Goal: Go to known website: Go to known website

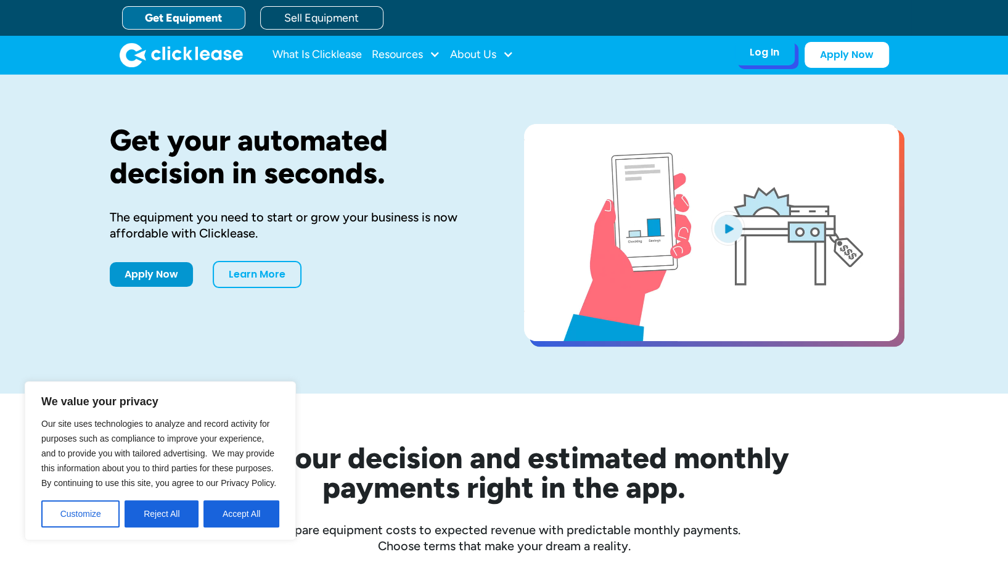
click at [766, 54] on div "Log In" at bounding box center [764, 52] width 30 height 12
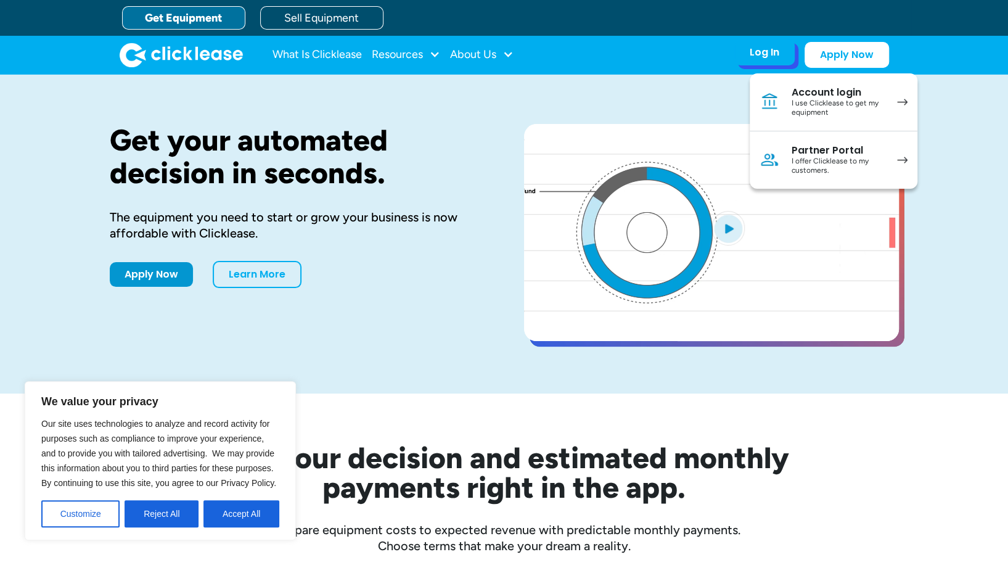
click at [823, 161] on div "I offer Clicklease to my customers." at bounding box center [837, 166] width 93 height 19
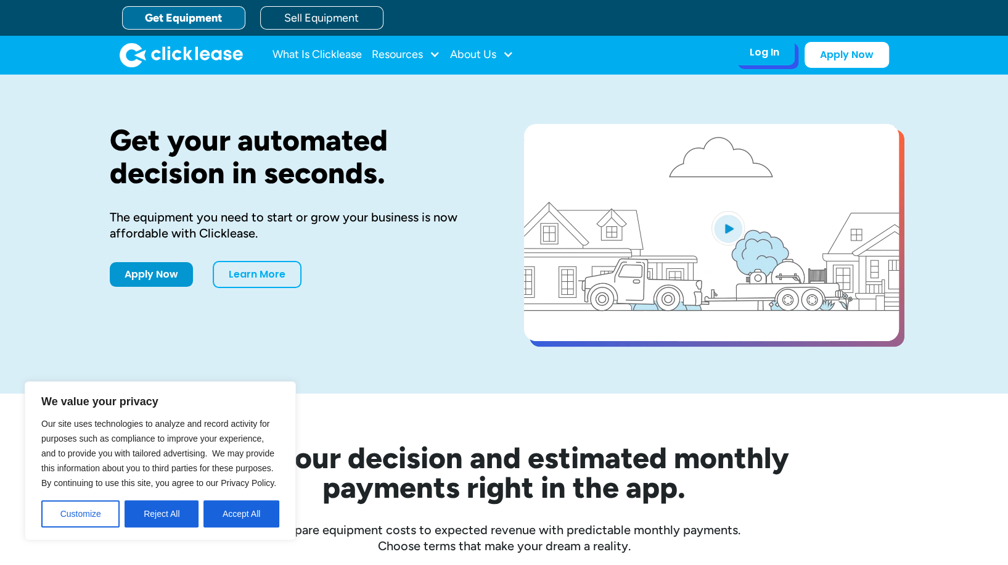
click at [765, 55] on div "Log In" at bounding box center [764, 52] width 30 height 12
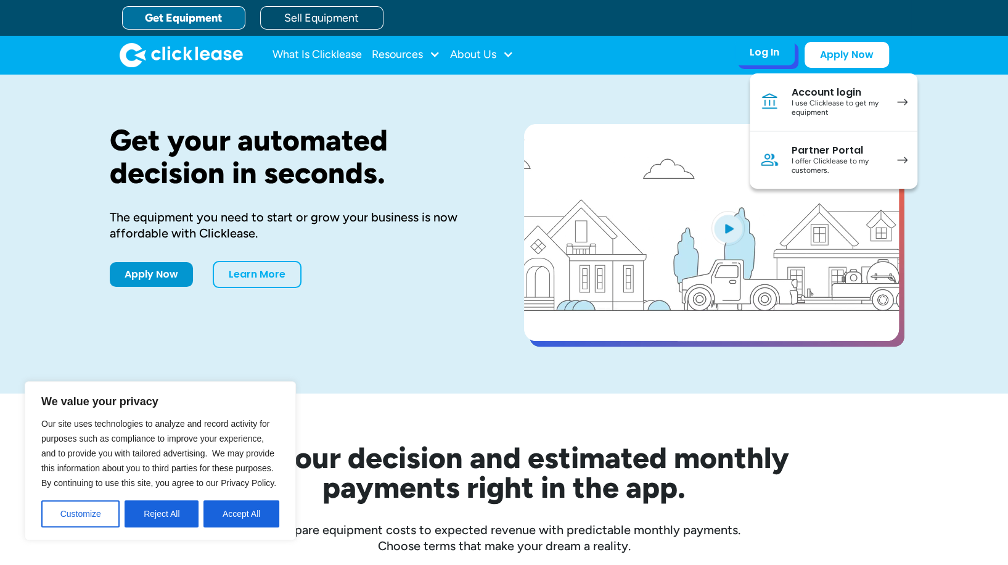
click at [800, 165] on div "I offer Clicklease to my customers." at bounding box center [837, 166] width 93 height 19
